Goal: Task Accomplishment & Management: Manage account settings

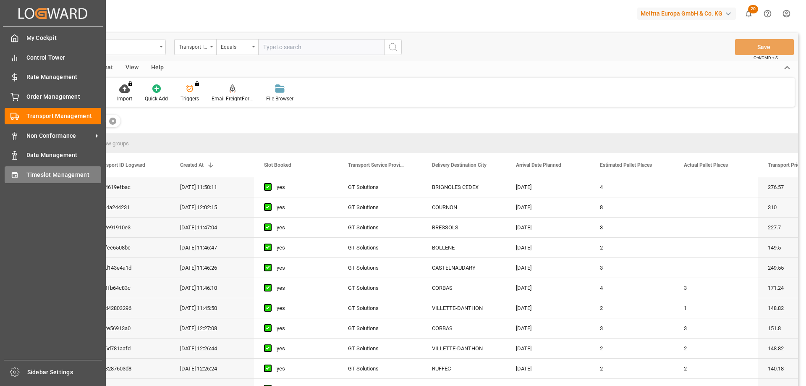
click at [21, 173] on div "Timeslot Management Timeslot Management" at bounding box center [53, 174] width 97 height 16
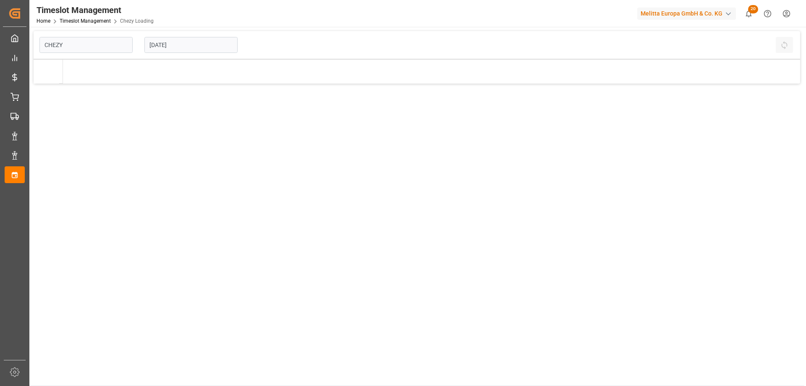
type input "Chezy Loading"
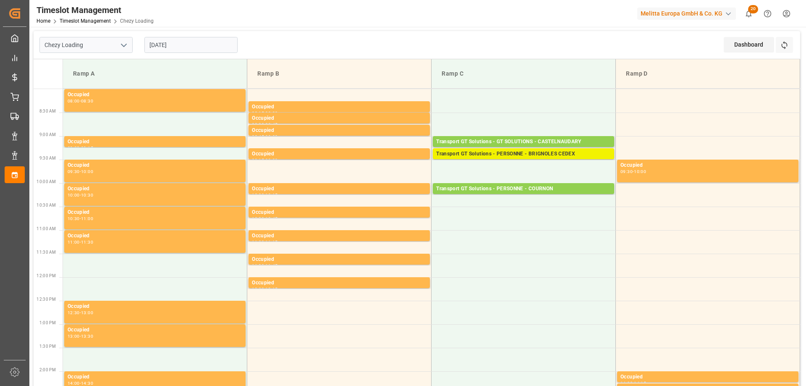
click at [489, 156] on div "Transport GT Solutions - PERSONNE - BRIGNOLES CEDEX" at bounding box center [523, 154] width 175 height 8
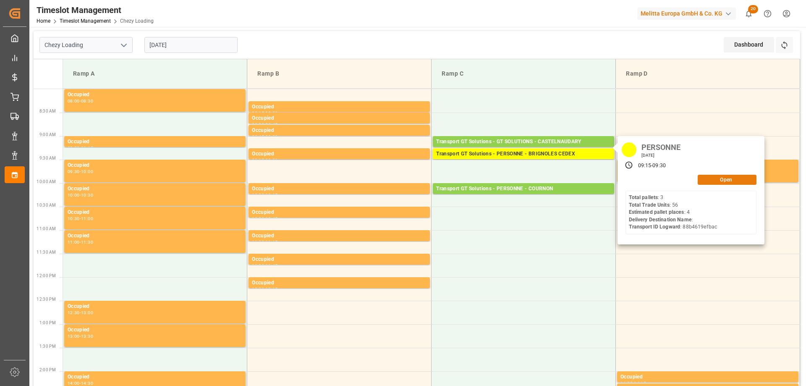
click at [705, 178] on button "Open" at bounding box center [726, 180] width 59 height 10
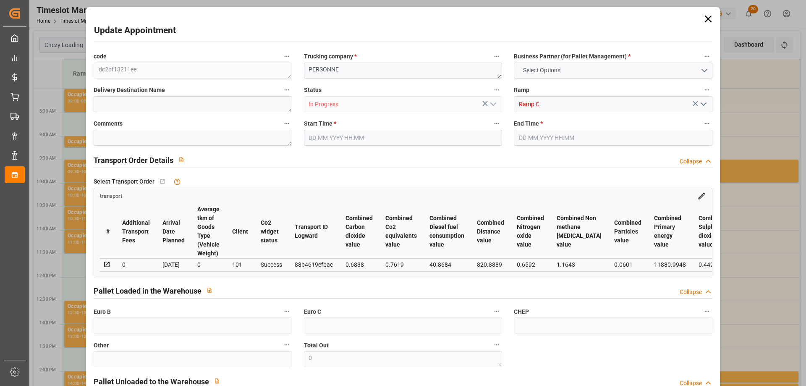
type input "4"
type input "276.57"
type input "0"
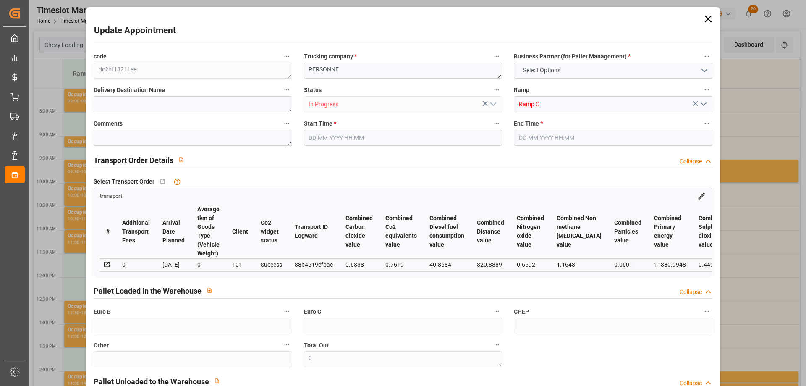
type input "265.3689"
type input "-11.2011"
type input "0"
type input "1486.464"
type input "1791"
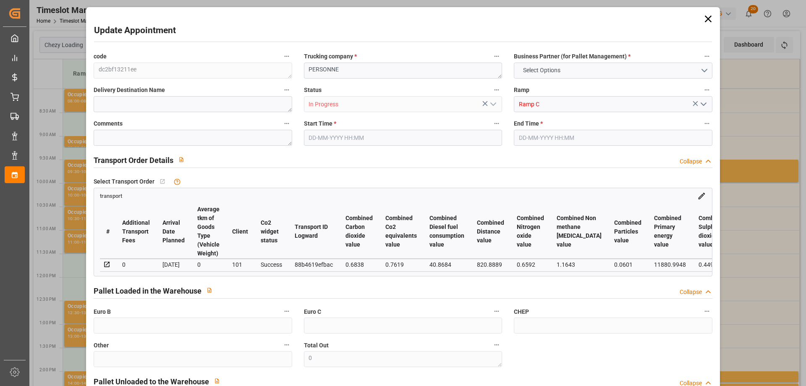
type input "4248"
type input "83"
type input "3"
type input "56"
type input "4"
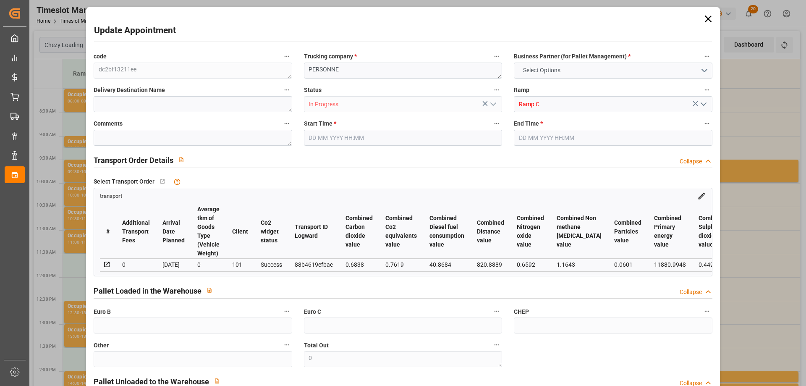
type input "101"
type input "1605.984"
type input "0"
type input "4710.8598"
type input "0"
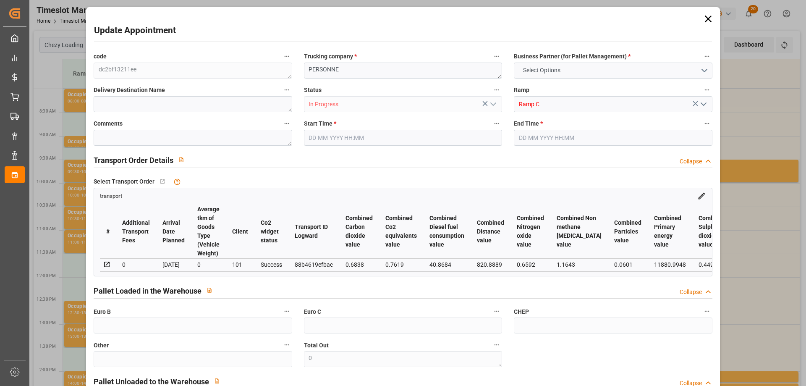
type input "0"
type input "21"
type input "35"
type input "14-08-2025 09:15"
type input "14-08-2025 09:30"
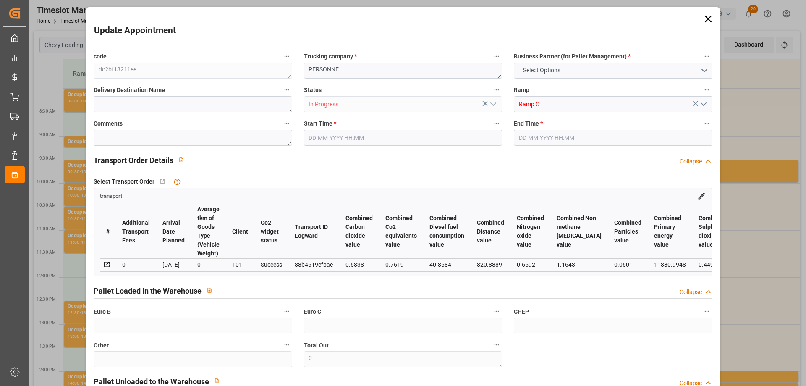
type input "13-08-2025 12:09"
type input "13-08-2025 11:50"
type input "20-08-2025"
type input "18-08-2025"
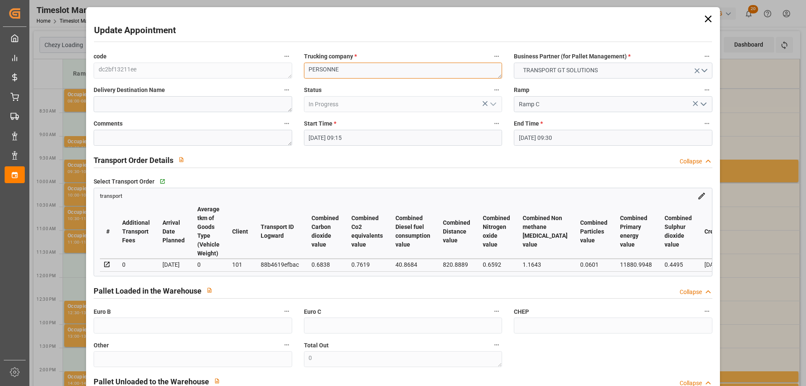
click at [286, 71] on div "code dc2bf13211ee Trucking company * PERSONNE Business Partner (for Pallet Mana…" at bounding box center [403, 254] width 630 height 413
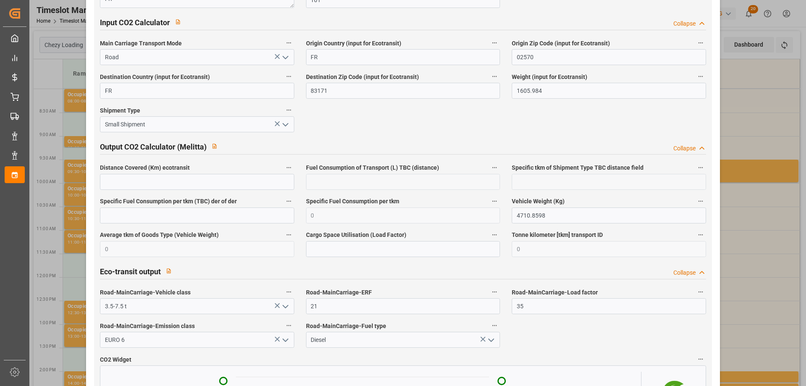
scroll to position [1384, 0]
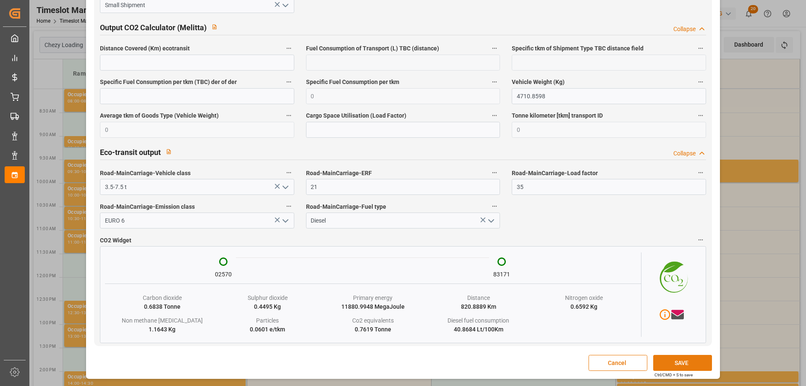
type textarea "GT SOLUTIONS"
click at [672, 366] on button "SAVE" at bounding box center [682, 363] width 59 height 16
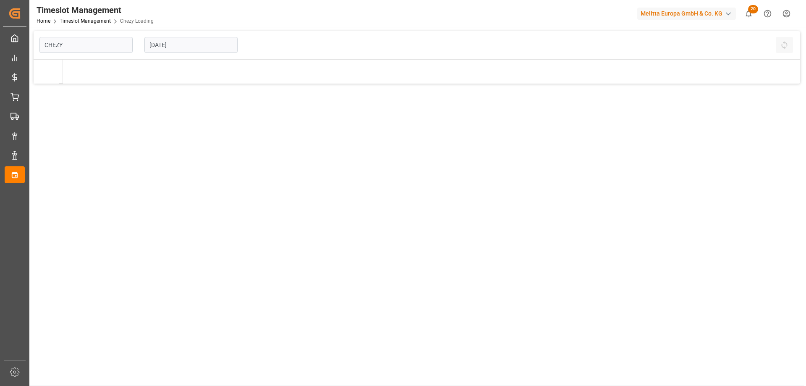
type input "Chezy Loading"
